Goal: Register for event/course

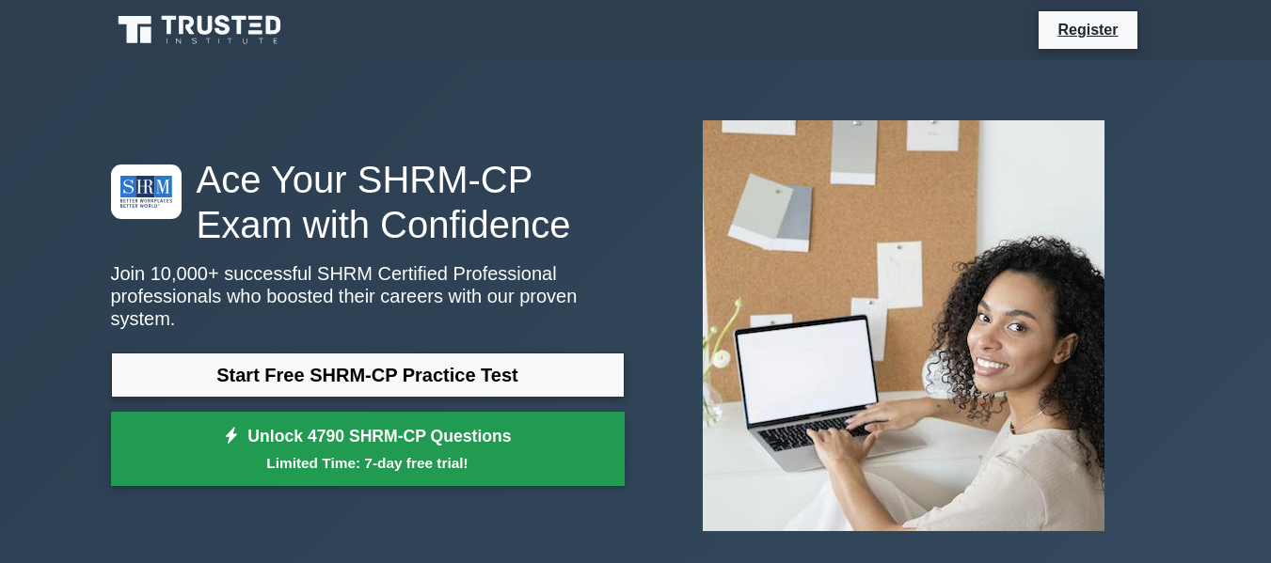
click at [537, 438] on link "Unlock 4790 SHRM-CP Questions Limited Time: 7-day free trial!" at bounding box center [368, 449] width 514 height 75
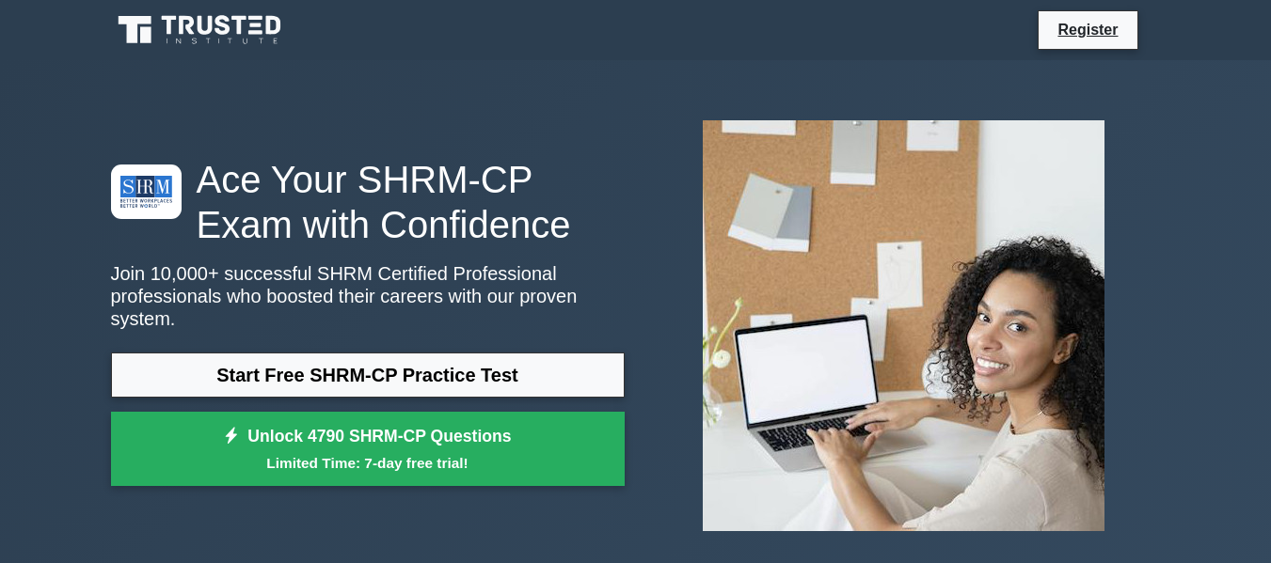
click at [419, 514] on div "Ace Your SHRM-CP Exam with Confidence Join 10,000+ successful SHRM Certified Pr…" at bounding box center [636, 325] width 1072 height 441
